Goal: Check status: Check status

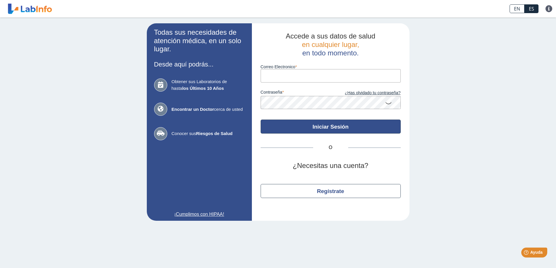
type input "[EMAIL_ADDRESS][DOMAIN_NAME]"
click at [322, 124] on button "Iniciar Sesión" at bounding box center [331, 127] width 140 height 14
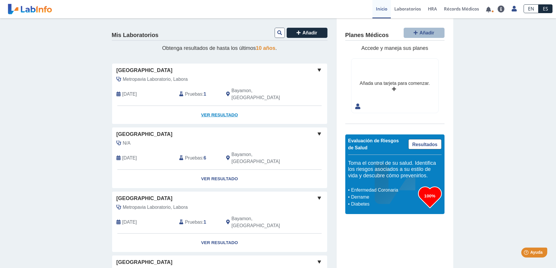
click at [226, 109] on link "Ver Resultado" at bounding box center [219, 115] width 215 height 18
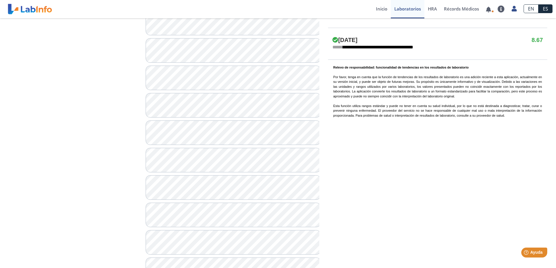
scroll to position [455, 0]
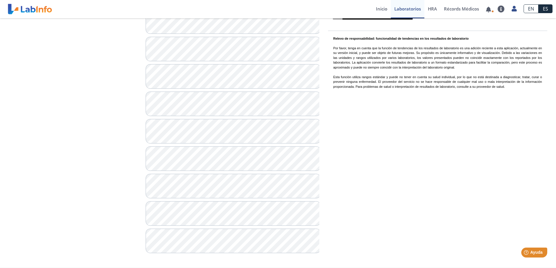
drag, startPoint x: 146, startPoint y: 50, endPoint x: 318, endPoint y: 260, distance: 271.0
copy div "**********"
